Goal: Navigation & Orientation: Go to known website

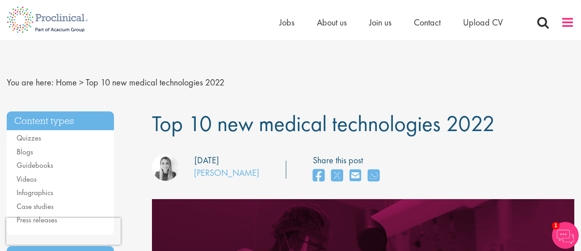
click at [562, 17] on span at bounding box center [567, 22] width 13 height 13
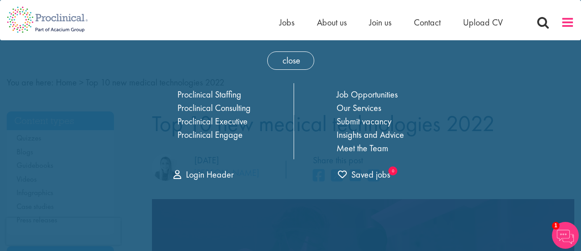
click at [562, 17] on span at bounding box center [567, 22] width 13 height 13
click at [562, 20] on span at bounding box center [567, 22] width 13 height 13
click at [562, 22] on span at bounding box center [567, 22] width 13 height 13
click at [275, 15] on div "Home Jobs About us Join us Contact Upload CV" at bounding box center [287, 17] width 575 height 34
click at [566, 31] on div "Home Jobs About us Join us Contact Upload CV" at bounding box center [427, 25] width 295 height 18
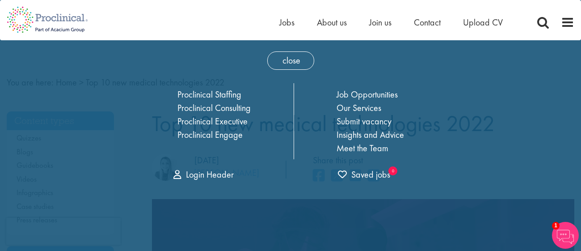
click at [566, 31] on div "Home Jobs About us Join us Contact Upload CV" at bounding box center [427, 25] width 295 height 18
click at [566, 27] on span at bounding box center [567, 22] width 13 height 13
click at [144, 31] on div "Home Jobs About us Join us Contact Upload CV" at bounding box center [287, 17] width 575 height 34
click at [57, 13] on img at bounding box center [47, 19] width 95 height 39
